Goal: Task Accomplishment & Management: Manage account settings

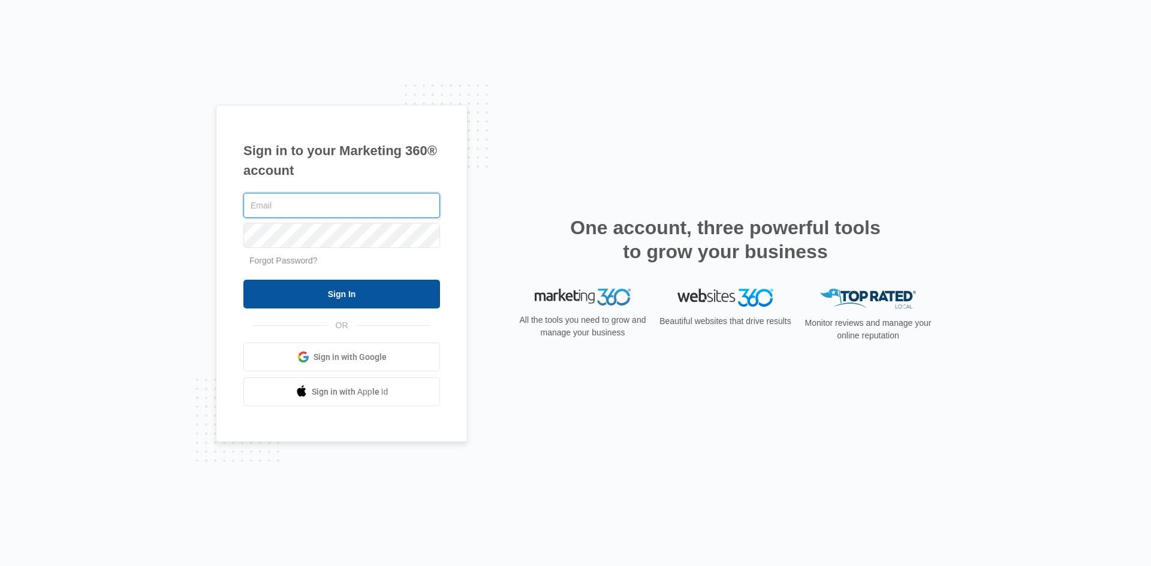
type input "[EMAIL_ADDRESS][DOMAIN_NAME]"
click at [308, 296] on input "Sign In" at bounding box center [341, 294] width 197 height 29
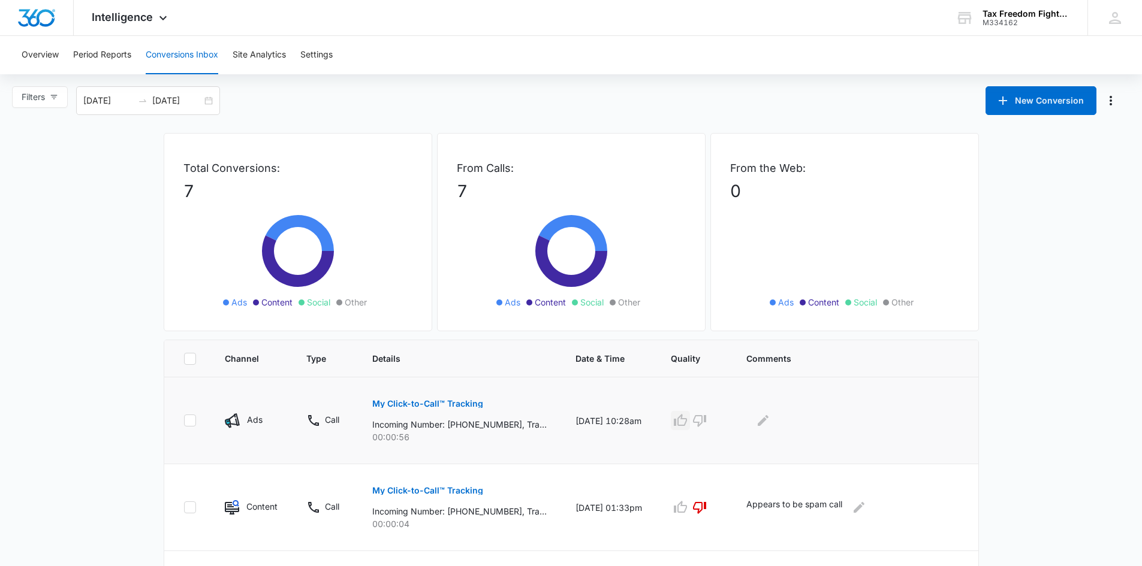
click at [687, 425] on icon "button" at bounding box center [680, 420] width 13 height 12
click at [707, 420] on icon "button" at bounding box center [699, 421] width 14 height 14
click at [768, 423] on icon "Edit Comments" at bounding box center [763, 420] width 11 height 11
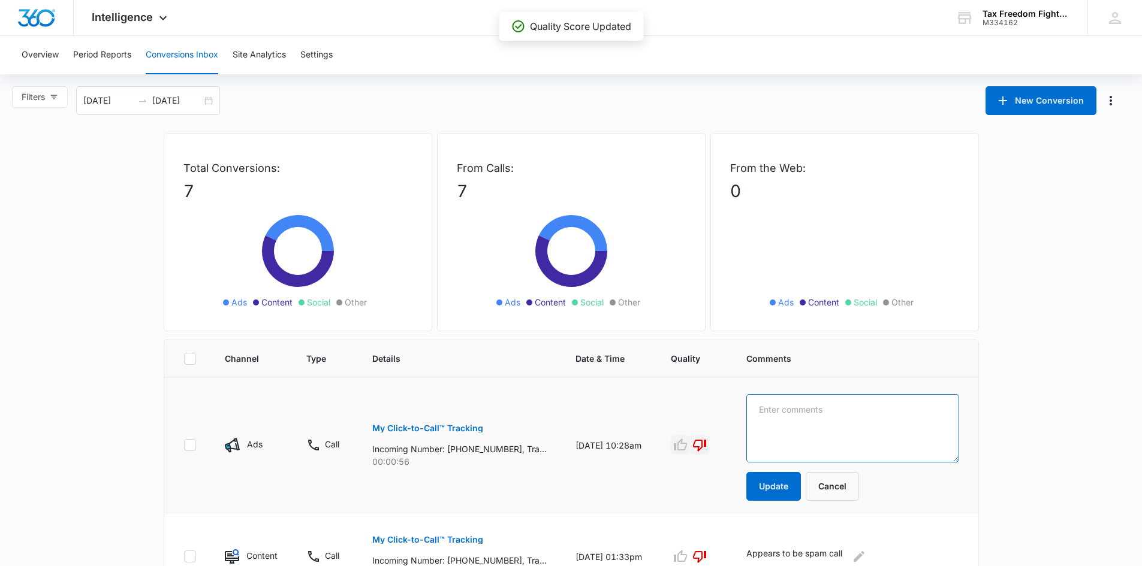
click at [773, 423] on textarea at bounding box center [852, 428] width 213 height 68
click at [771, 409] on textarea "No message was left" at bounding box center [852, 428] width 213 height 68
click at [893, 425] on textarea "Call from Apartment Comples office in [GEOGRAPHIC_DATA]. No message was left" at bounding box center [852, 428] width 213 height 68
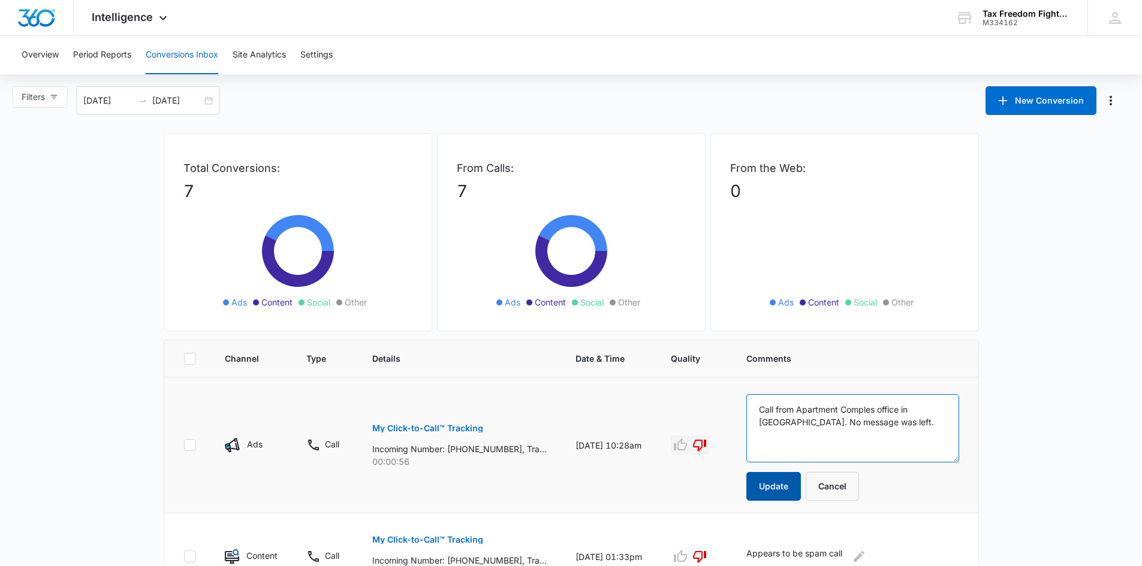
type textarea "Call from Apartment Comples office in [GEOGRAPHIC_DATA]. No message was left."
click at [783, 490] on button "Update" at bounding box center [773, 486] width 55 height 29
